Goal: Information Seeking & Learning: Learn about a topic

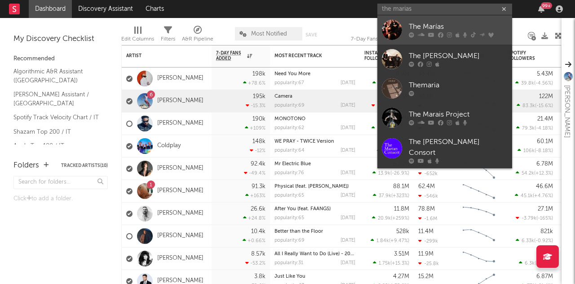
type input "the marias"
click at [425, 22] on div "The Marías" at bounding box center [458, 27] width 99 height 11
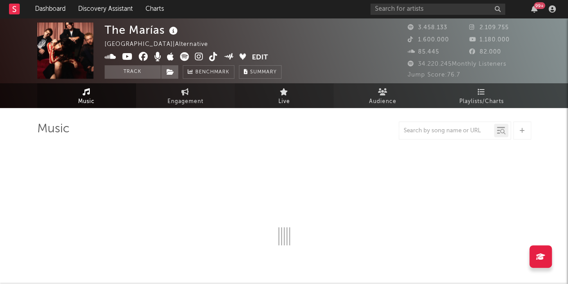
select select "6m"
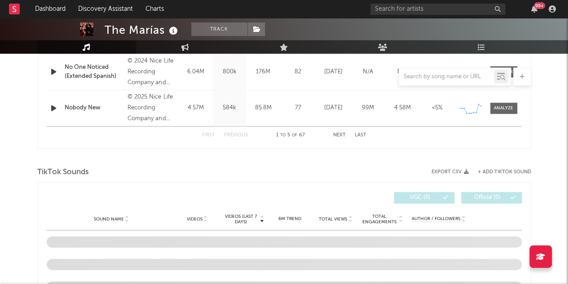
scroll to position [603, 0]
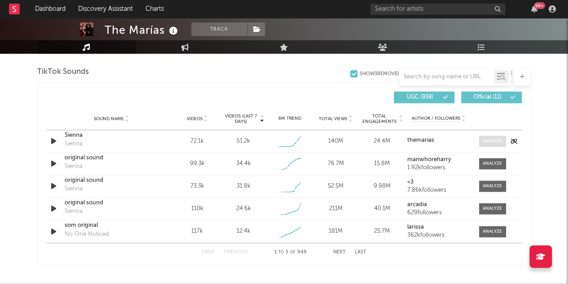
click at [496, 139] on div at bounding box center [492, 140] width 19 height 7
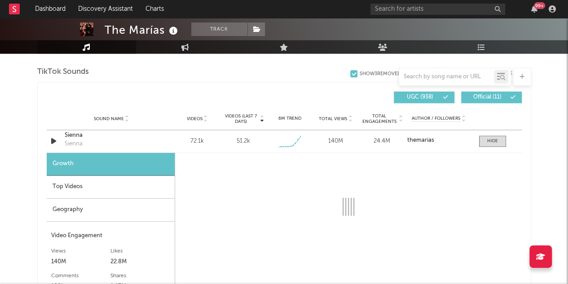
select select "6m"
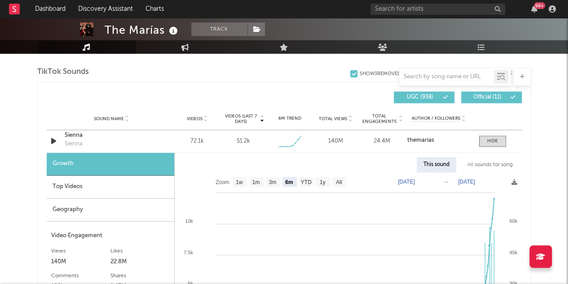
scroll to position [634, 0]
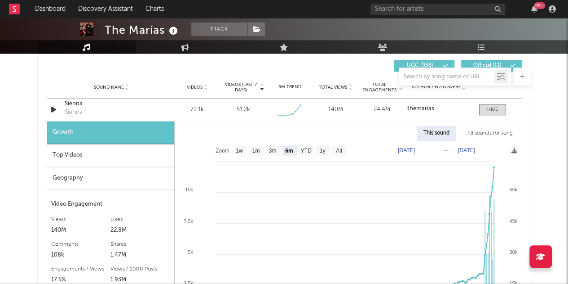
click at [78, 175] on div "Geography" at bounding box center [111, 178] width 128 height 23
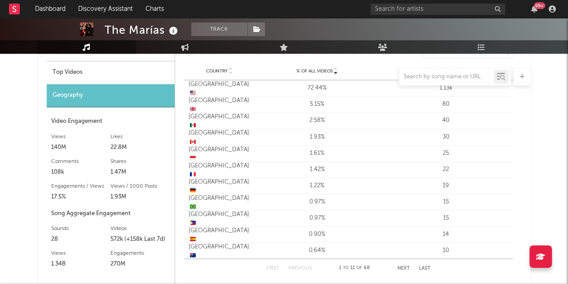
scroll to position [714, 0]
